Goal: Information Seeking & Learning: Learn about a topic

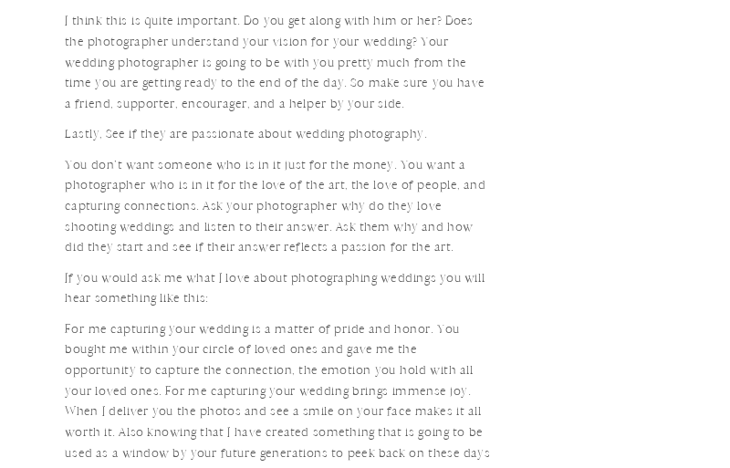
scroll to position [4416, 0]
